Goal: Find specific page/section: Find specific page/section

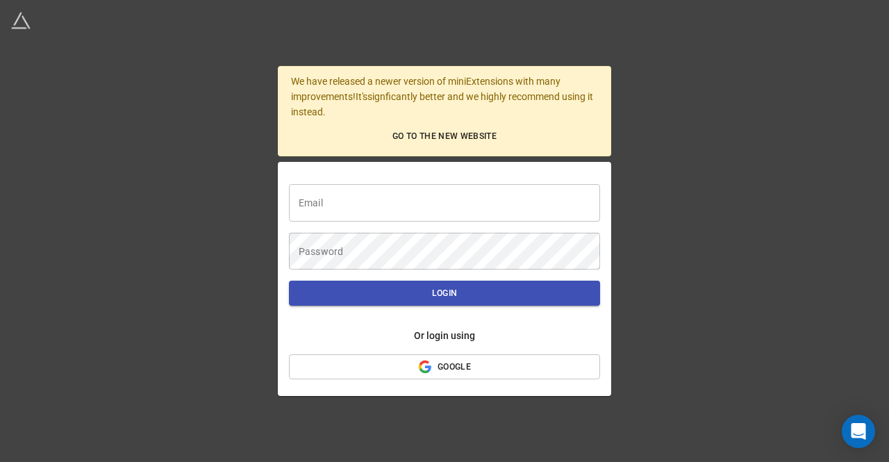
type input "rachel@quindigo.com"
